Goal: Check status: Check status

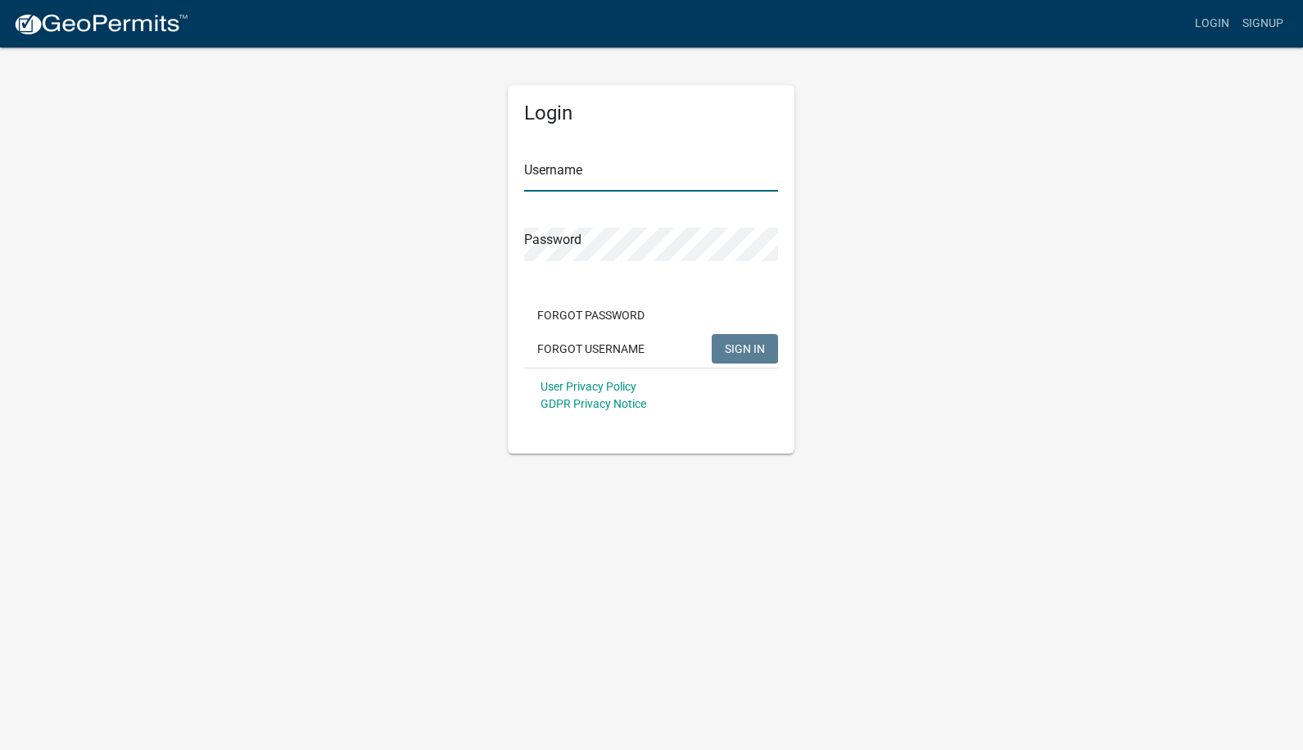
click at [613, 179] on input "Username" at bounding box center [651, 175] width 254 height 34
type input "caries"
click at [712, 334] on button "SIGN IN" at bounding box center [745, 348] width 66 height 29
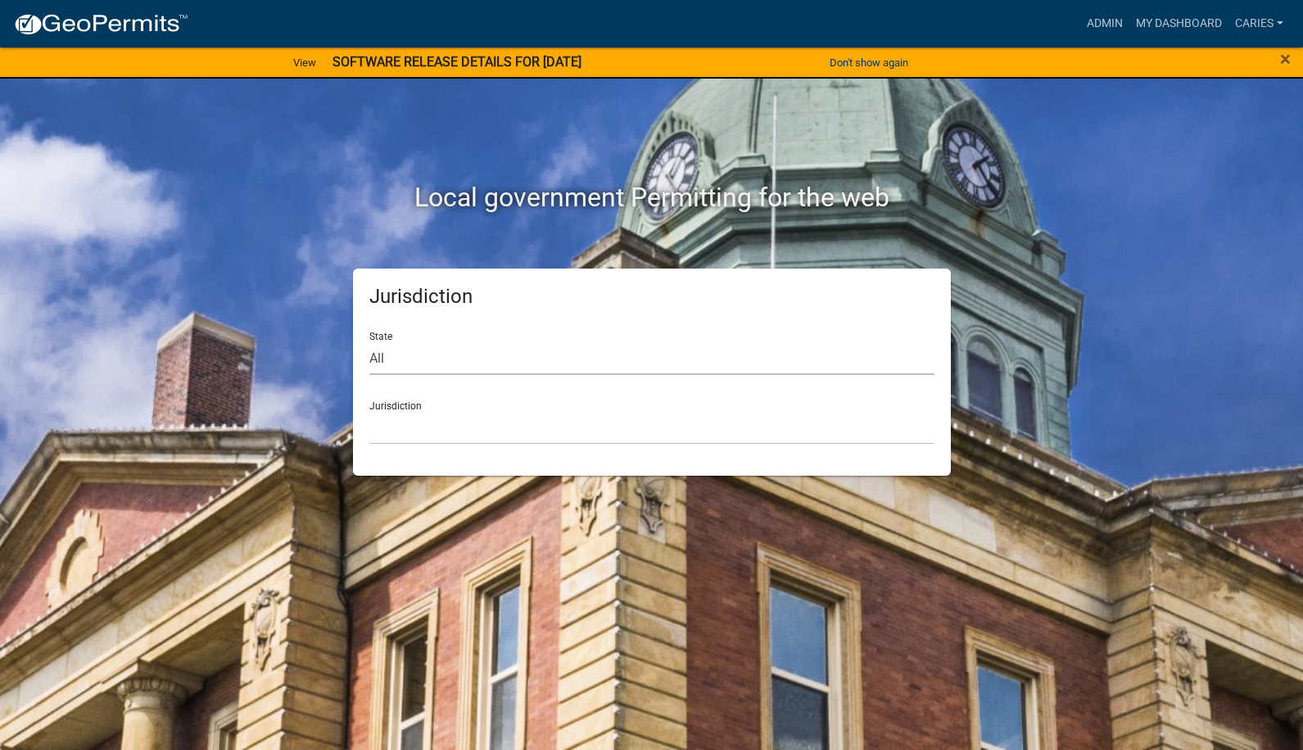
click at [450, 369] on select "All [US_STATE] [US_STATE] [US_STATE] [US_STATE] [US_STATE] [US_STATE] [US_STATE…" at bounding box center [651, 359] width 565 height 34
select select "[US_STATE]"
click at [369, 342] on select "All [US_STATE] [US_STATE] [US_STATE] [US_STATE] [US_STATE] [US_STATE] [US_STATE…" at bounding box center [651, 359] width 565 height 34
click at [432, 433] on select "[GEOGRAPHIC_DATA], [US_STATE] [GEOGRAPHIC_DATA], [US_STATE] [GEOGRAPHIC_DATA], …" at bounding box center [651, 428] width 565 height 34
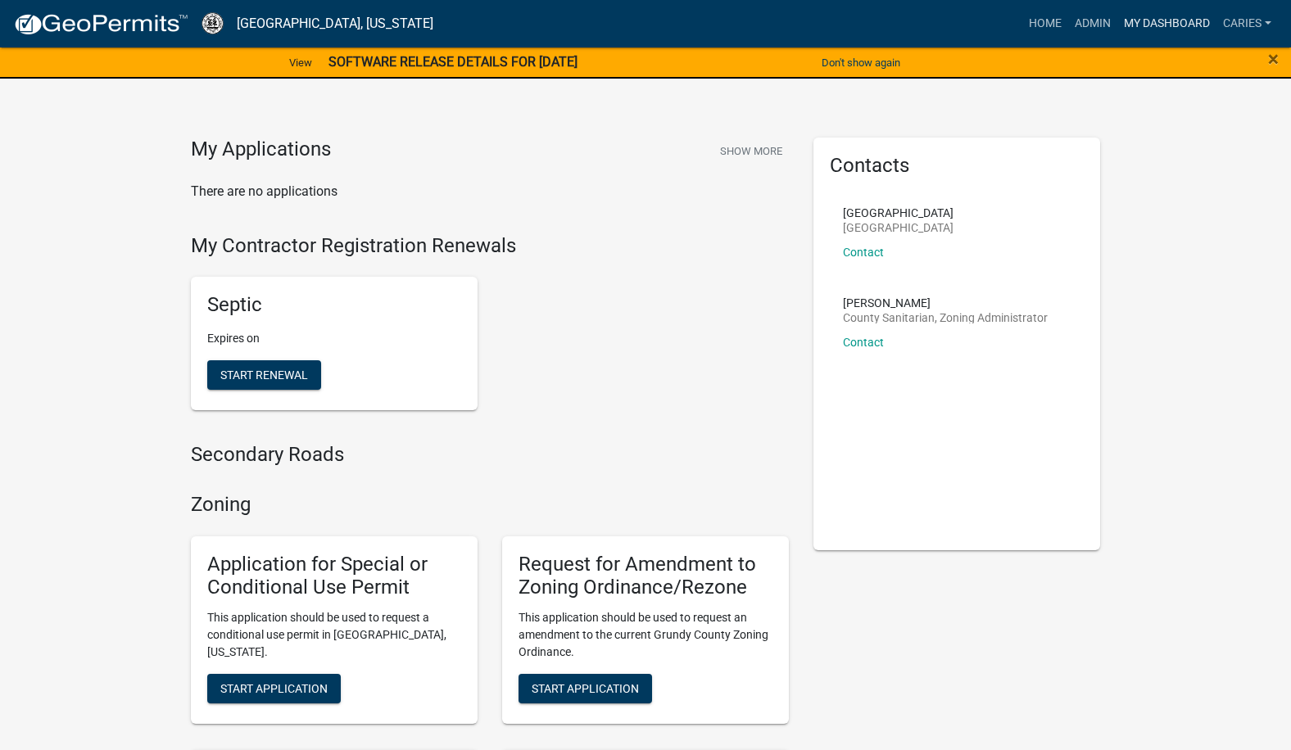
click at [1160, 27] on link "My Dashboard" at bounding box center [1166, 23] width 99 height 31
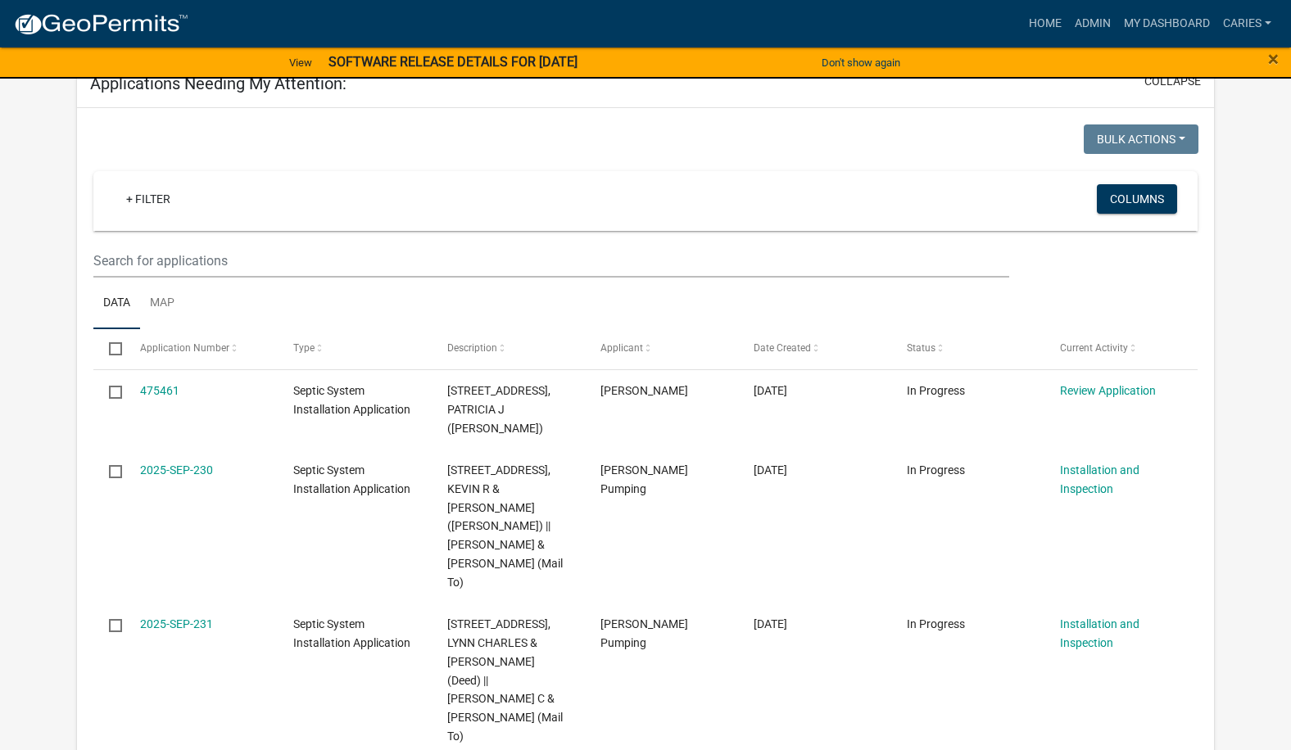
scroll to position [1118, 0]
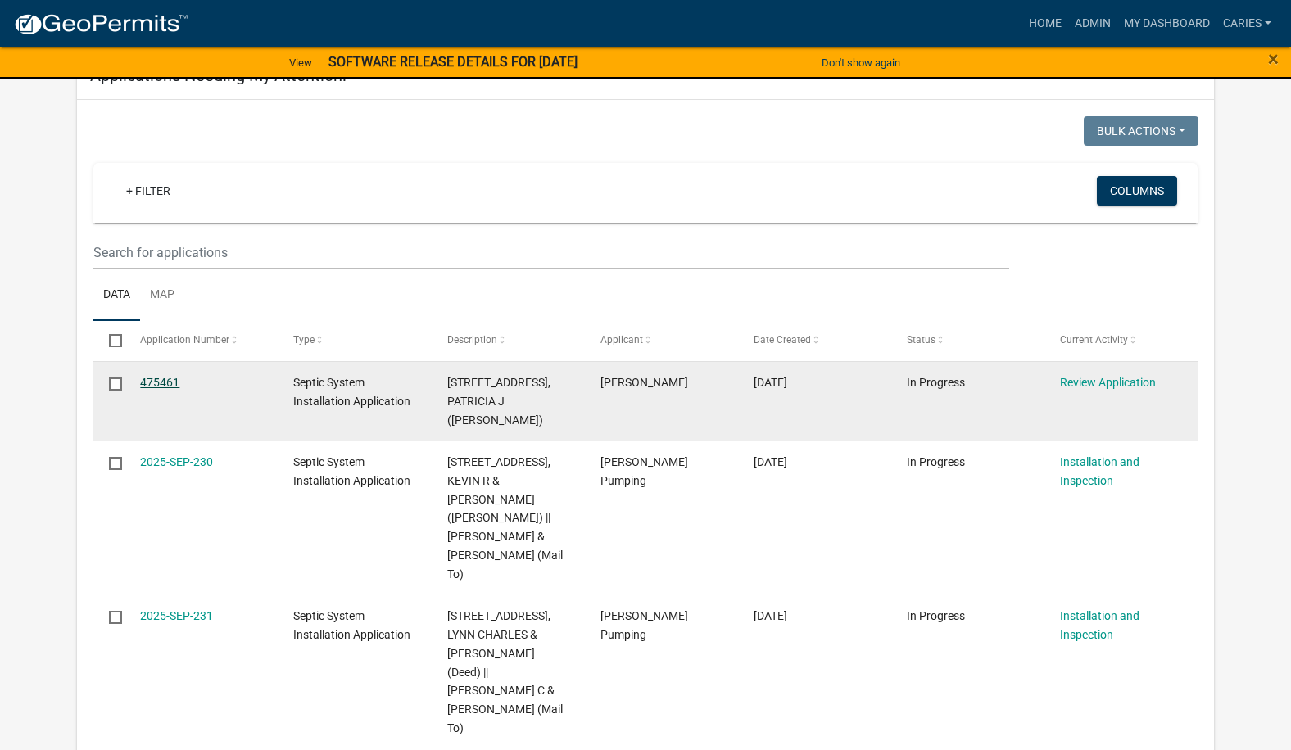
click at [152, 383] on link "475461" at bounding box center [159, 382] width 39 height 13
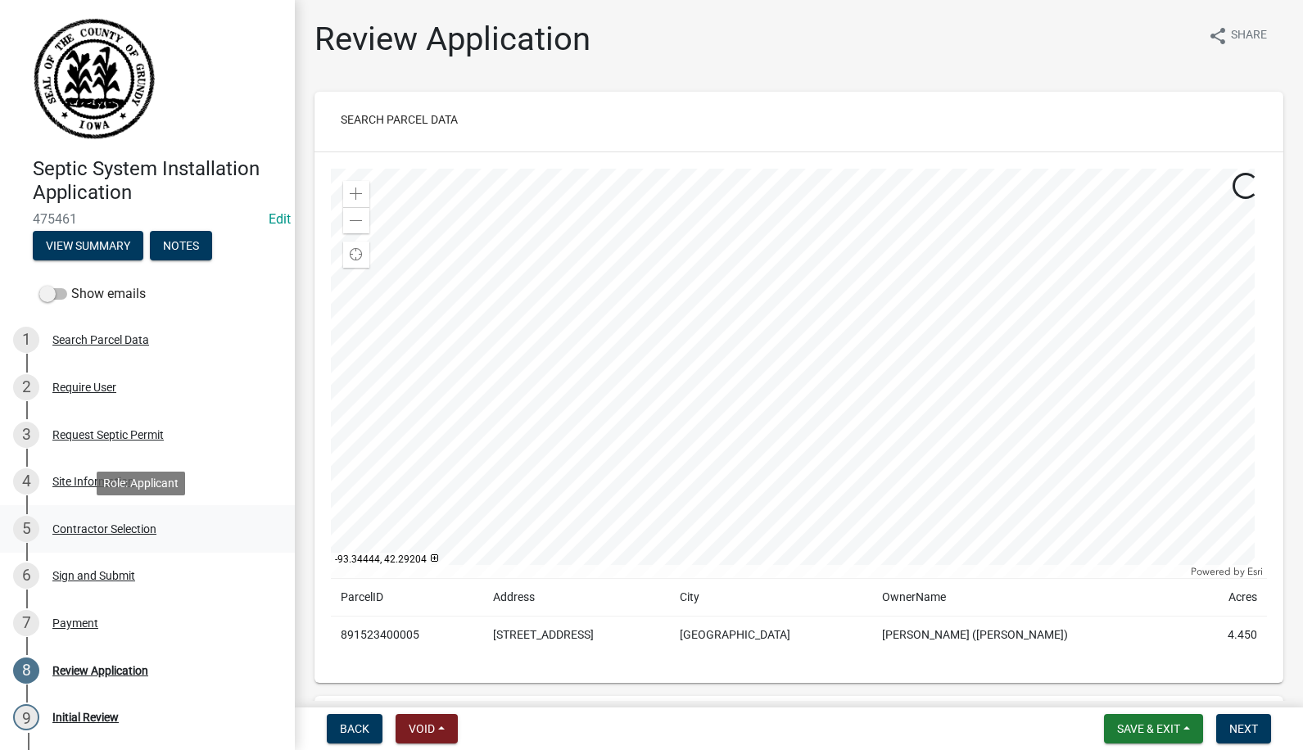
click at [65, 523] on div "Contractor Selection" at bounding box center [104, 528] width 104 height 11
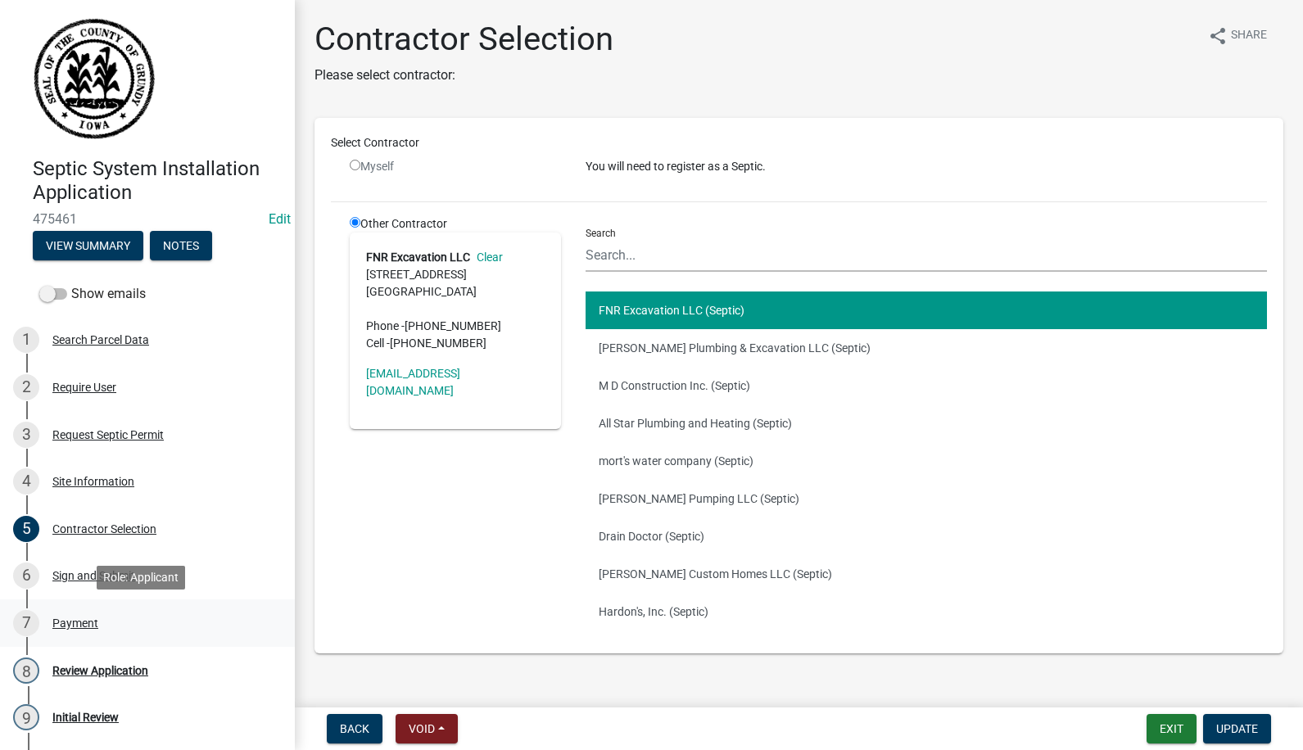
click at [85, 623] on div "Payment" at bounding box center [75, 622] width 46 height 11
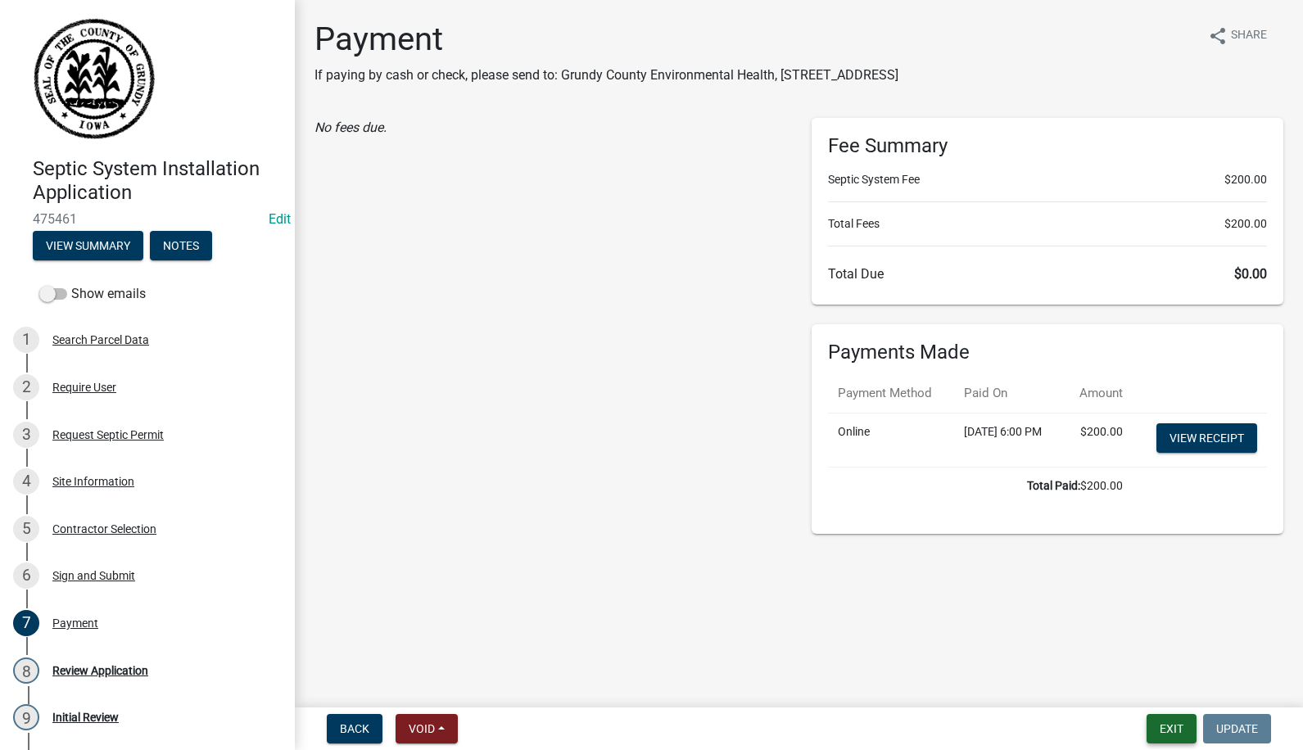
click at [1168, 728] on button "Exit" at bounding box center [1172, 728] width 50 height 29
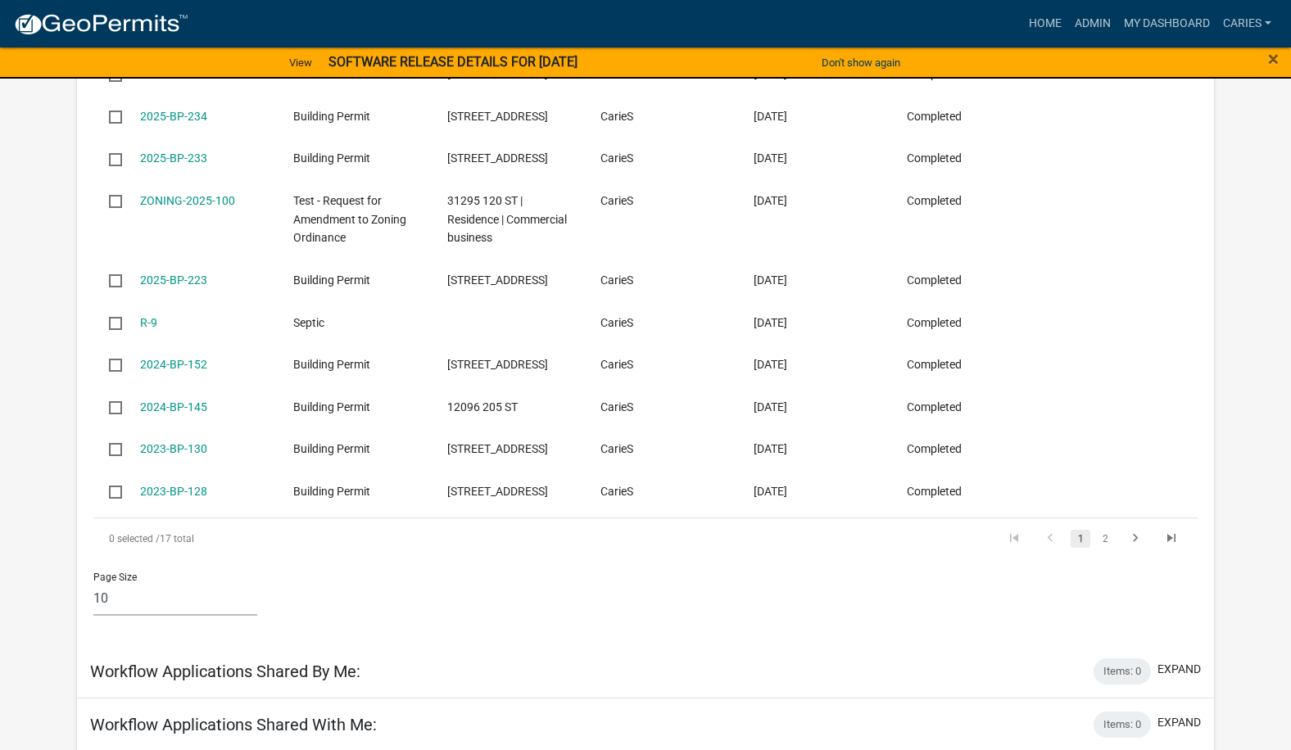
scroll to position [246, 0]
